Goal: Navigation & Orientation: Find specific page/section

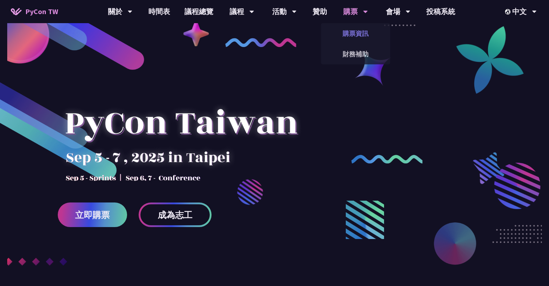
click at [353, 37] on link "購票資訊" at bounding box center [355, 33] width 69 height 17
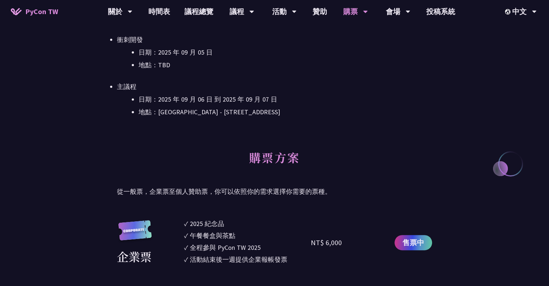
scroll to position [194, 0]
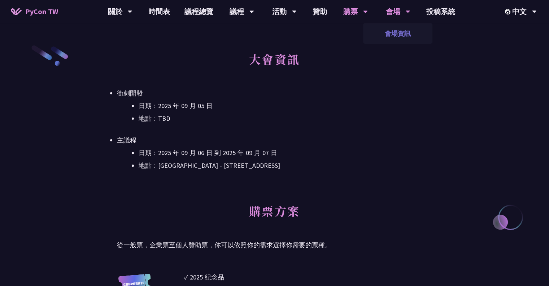
click at [400, 31] on link "會場資訊" at bounding box center [397, 33] width 69 height 17
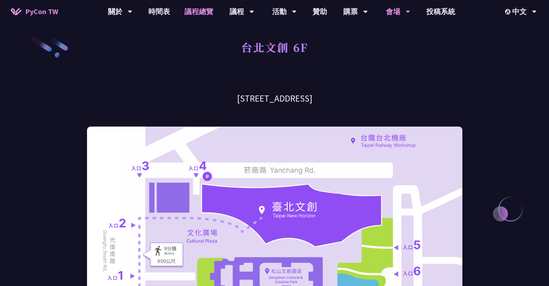
click at [194, 15] on link "議程總覽" at bounding box center [198, 11] width 43 height 23
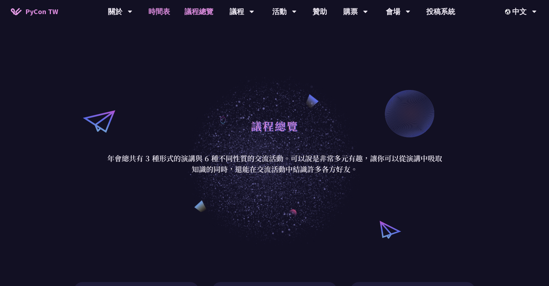
click at [154, 16] on link "時間表" at bounding box center [159, 11] width 36 height 23
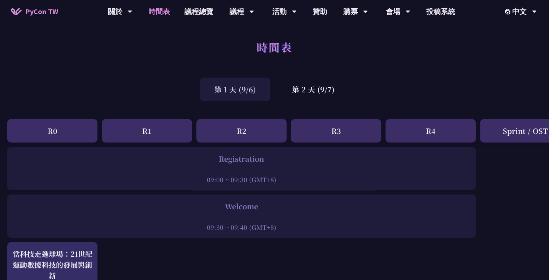
click at [80, 134] on div "R0" at bounding box center [52, 130] width 90 height 23
click at [329, 123] on div "R3" at bounding box center [336, 130] width 90 height 23
click at [340, 136] on div "R3" at bounding box center [336, 130] width 90 height 23
click at [432, 128] on div "R4" at bounding box center [431, 130] width 90 height 23
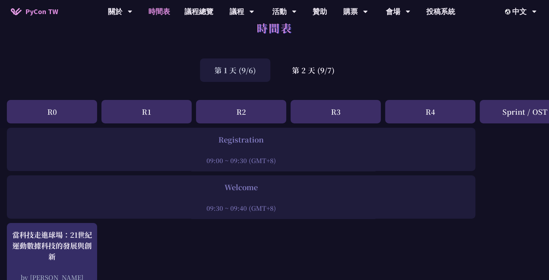
scroll to position [20, 0]
click at [329, 69] on div "第 2 天 (9/7)" at bounding box center [314, 69] width 72 height 23
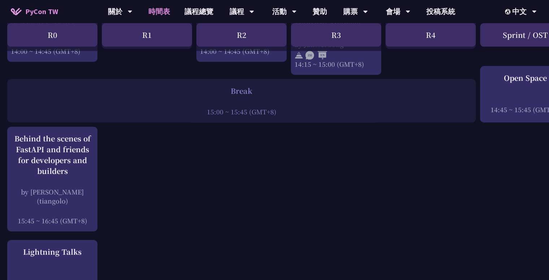
scroll to position [881, 0]
